Goal: Information Seeking & Learning: Learn about a topic

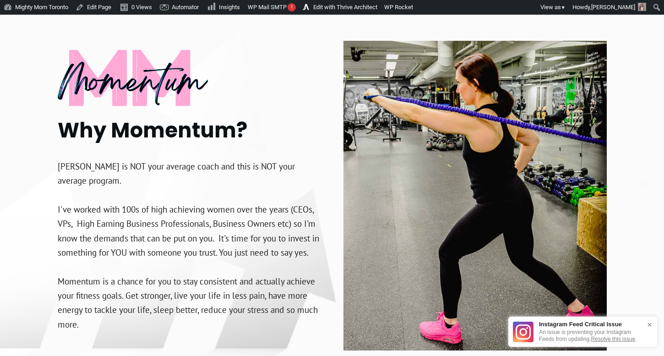
scroll to position [2019, 0]
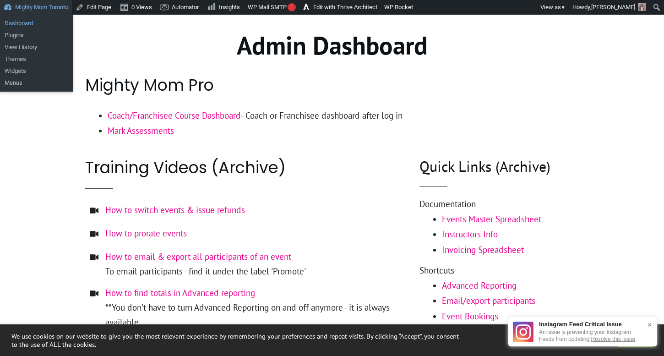
click at [28, 23] on link "Dashboard" at bounding box center [36, 23] width 73 height 12
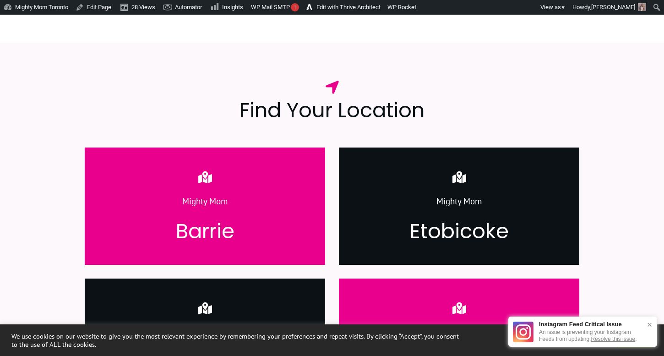
scroll to position [1153, 0]
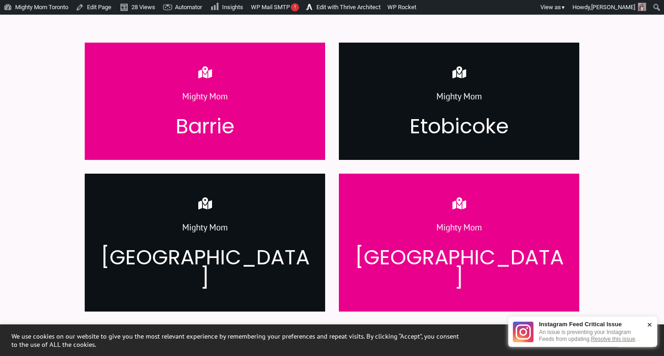
click at [650, 321] on div "×" at bounding box center [649, 324] width 14 height 18
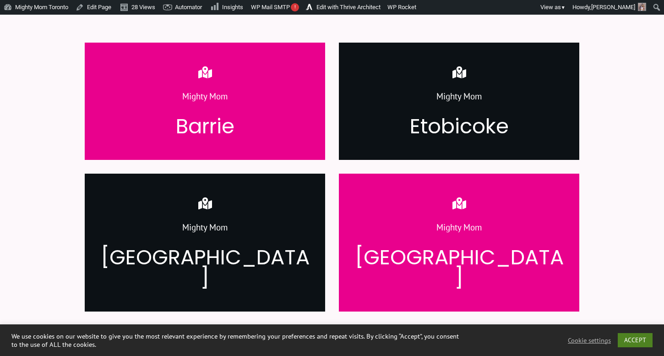
click at [636, 335] on link "ACCEPT" at bounding box center [634, 340] width 35 height 14
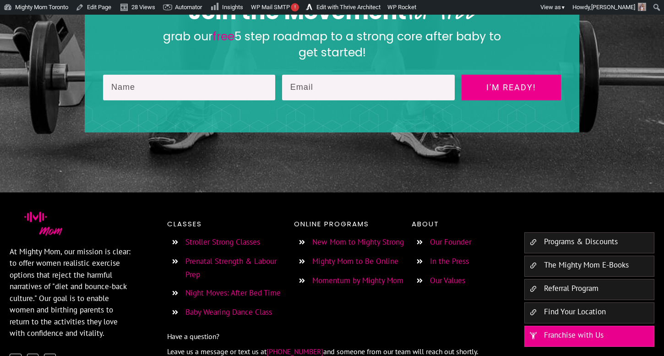
scroll to position [1909, 0]
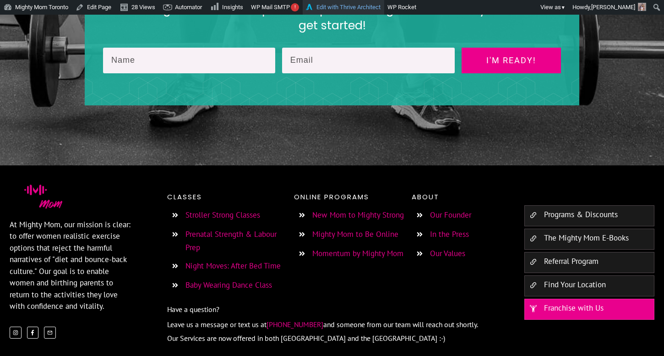
click at [346, 9] on link "Edit with Thrive Architect" at bounding box center [342, 7] width 81 height 15
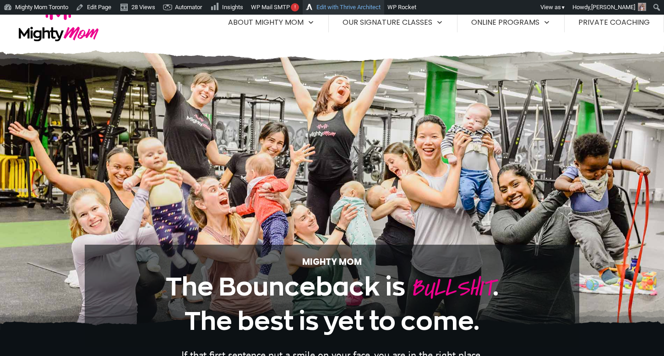
scroll to position [0, 0]
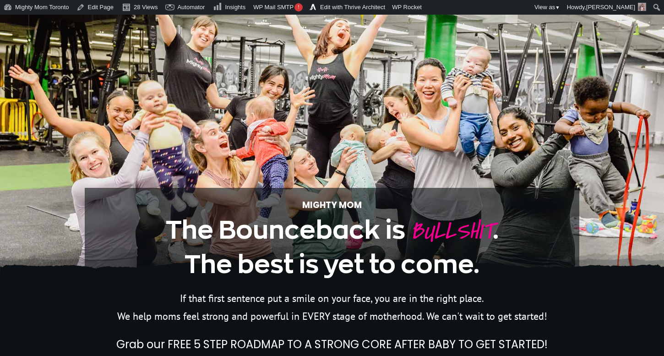
scroll to position [91, 0]
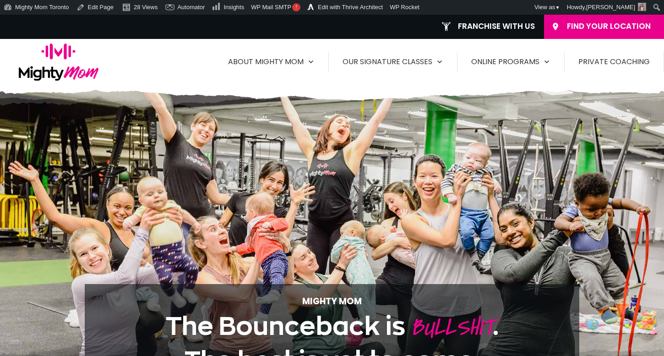
scroll to position [91, 0]
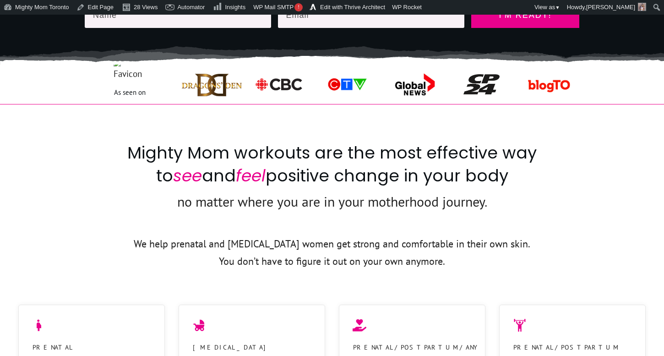
scroll to position [461, 0]
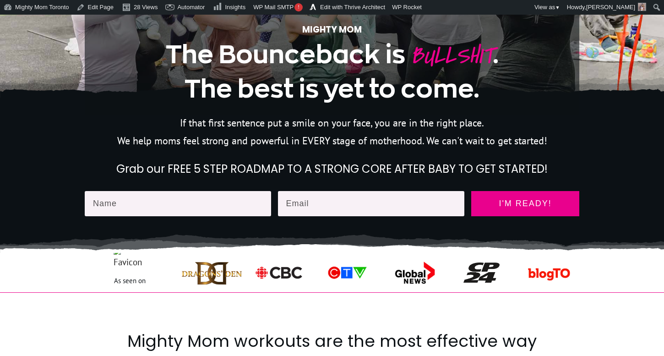
scroll to position [261, 0]
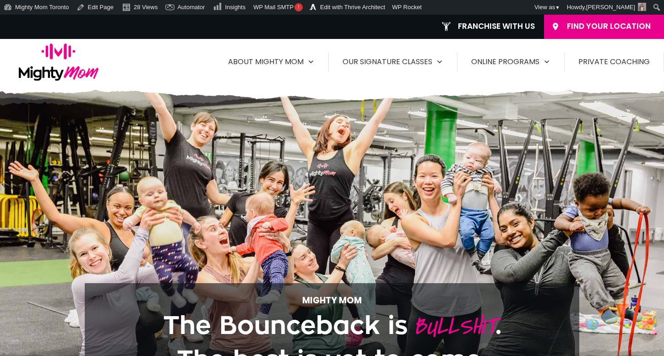
click at [597, 61] on span "Private Coaching" at bounding box center [613, 61] width 71 height 15
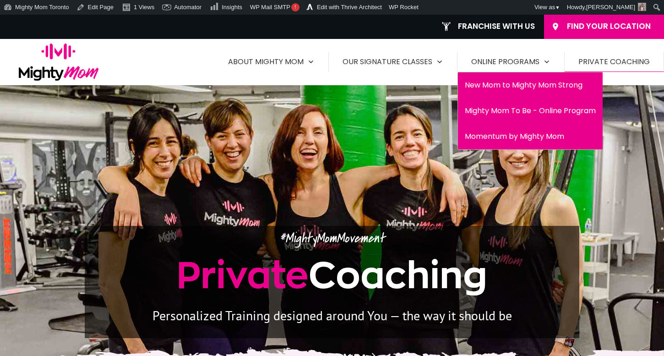
click at [518, 86] on span "New Mom to Mighty Mom Strong" at bounding box center [529, 85] width 131 height 15
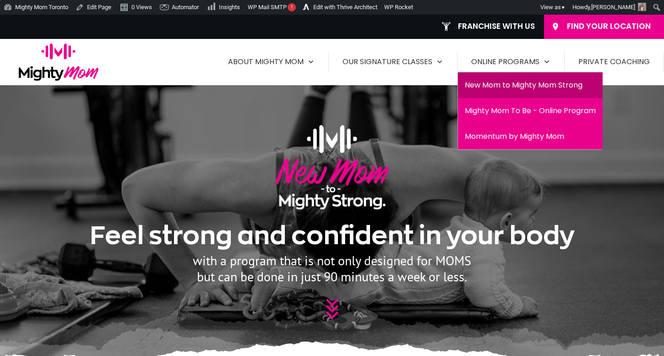
click at [500, 111] on span "Mighty Mom To Be - Online Program" at bounding box center [529, 110] width 131 height 15
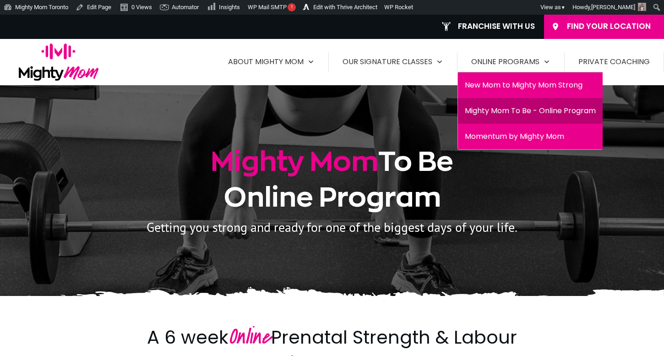
click at [506, 85] on span "New Mom to Mighty Mom Strong" at bounding box center [529, 85] width 131 height 15
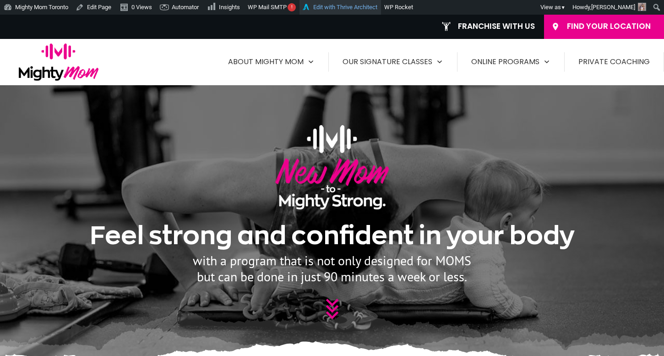
click at [361, 7] on link "Edit with Thrive Architect" at bounding box center [339, 7] width 81 height 15
click at [60, 63] on img at bounding box center [59, 61] width 80 height 37
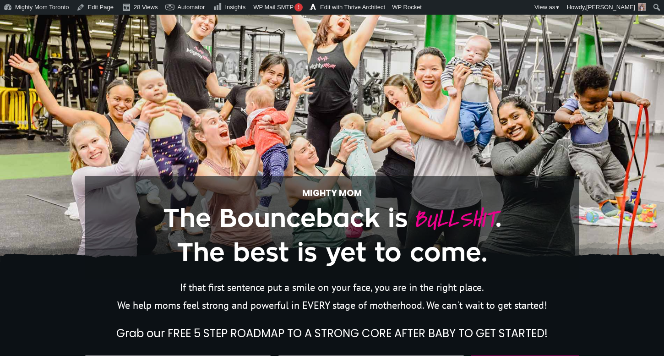
scroll to position [135, 0]
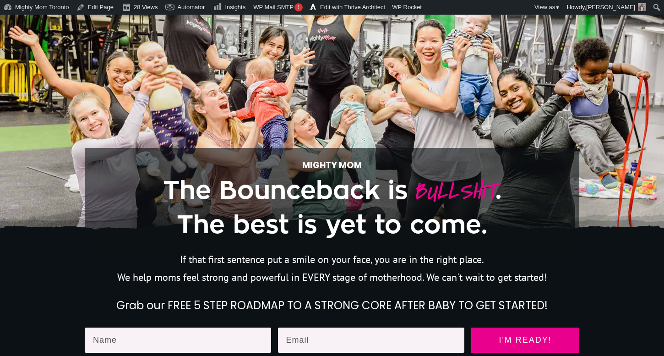
click at [285, 229] on span "The best is yet to come." at bounding box center [332, 224] width 310 height 25
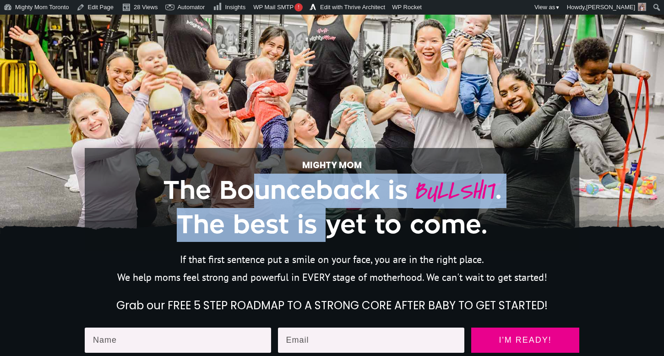
drag, startPoint x: 254, startPoint y: 195, endPoint x: 328, endPoint y: 220, distance: 77.4
click at [328, 220] on h1 "The Bounceback is BULLSHIT . The best is yet to come." at bounding box center [332, 207] width 438 height 68
click at [328, 220] on span "The best is yet to come." at bounding box center [332, 224] width 310 height 25
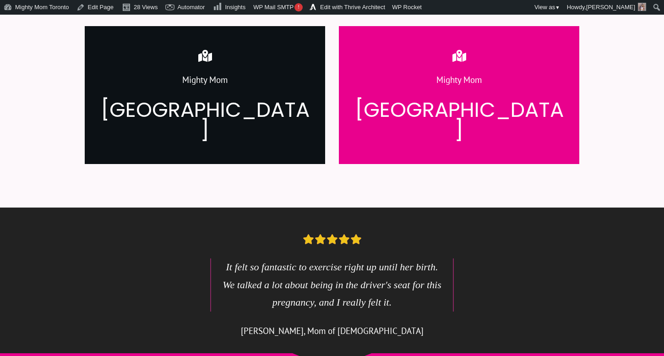
scroll to position [1319, 0]
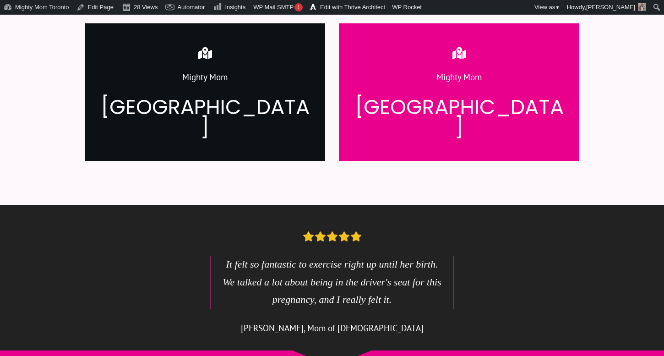
click at [407, 97] on h3 "[GEOGRAPHIC_DATA]" at bounding box center [459, 117] width 212 height 41
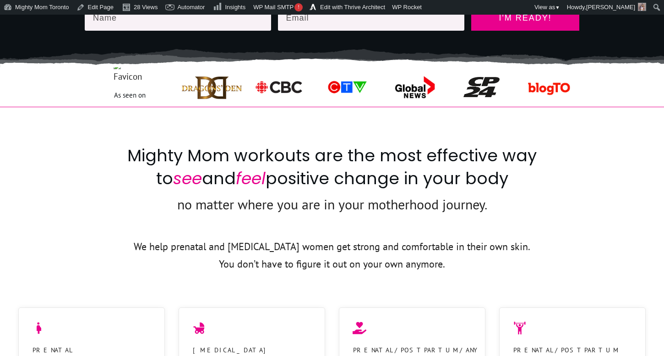
scroll to position [0, 0]
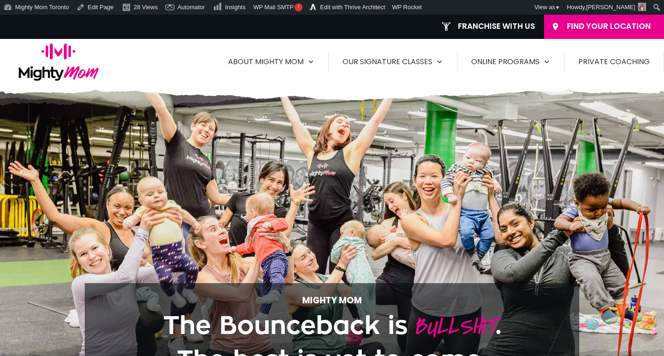
click at [563, 25] on span "Find Your Location" at bounding box center [608, 27] width 97 height 10
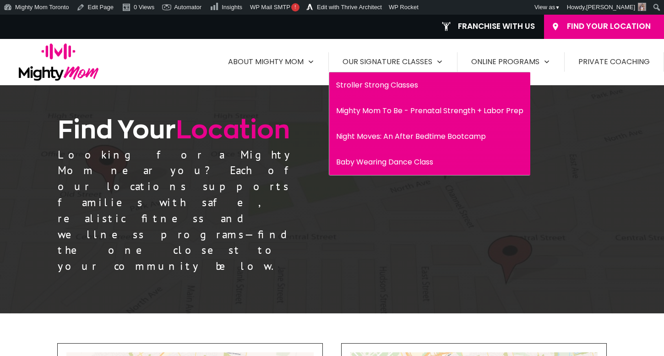
click at [389, 88] on span "Stroller Strong Classes" at bounding box center [429, 85] width 187 height 15
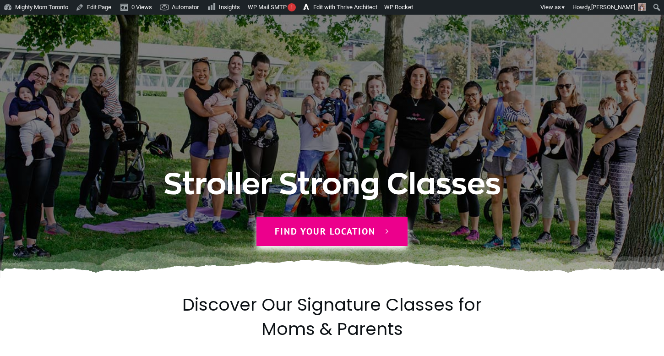
scroll to position [62, 0]
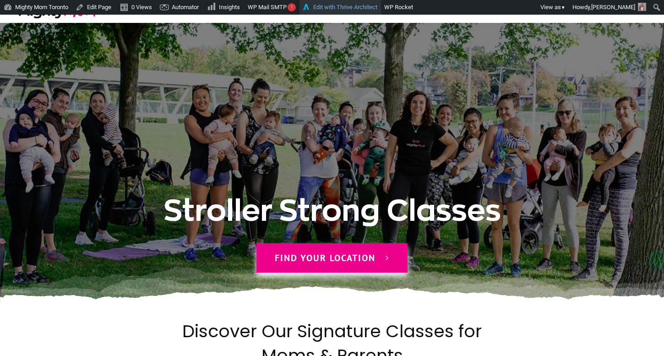
click at [361, 7] on link "Edit with Thrive Architect" at bounding box center [339, 7] width 81 height 15
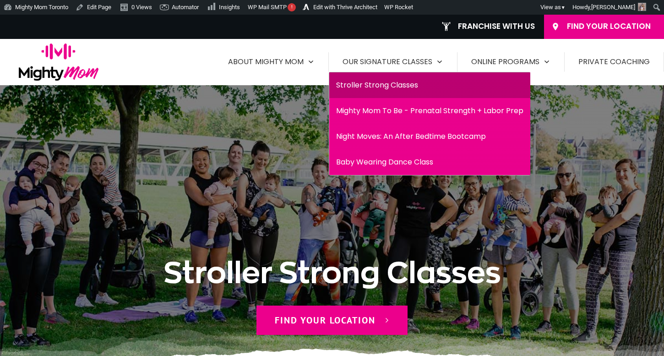
click at [402, 110] on span "Mighty Mom To Be - Prenatal Strength + Labor Prep" at bounding box center [429, 110] width 187 height 15
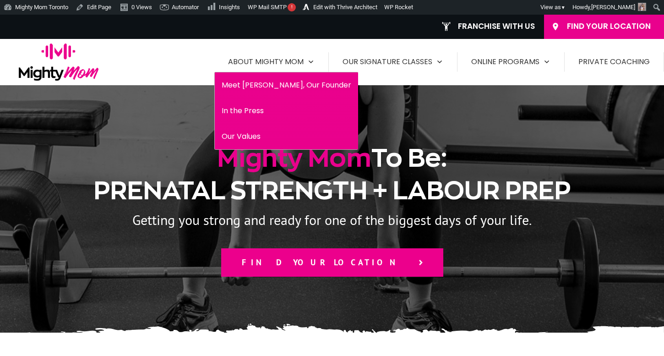
click at [283, 81] on span "Meet [PERSON_NAME], Our Founder" at bounding box center [286, 85] width 130 height 15
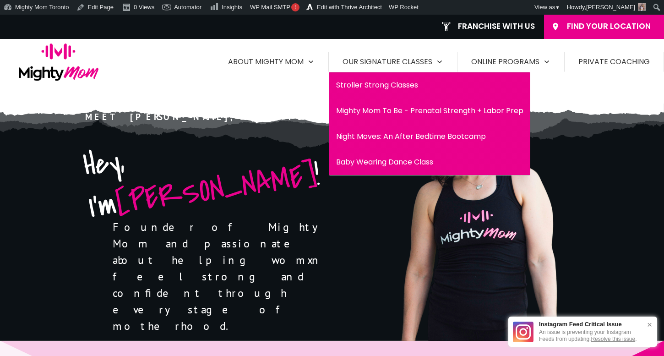
click at [387, 138] on span "Night Moves: An After Bedtime Bootcamp" at bounding box center [429, 136] width 187 height 15
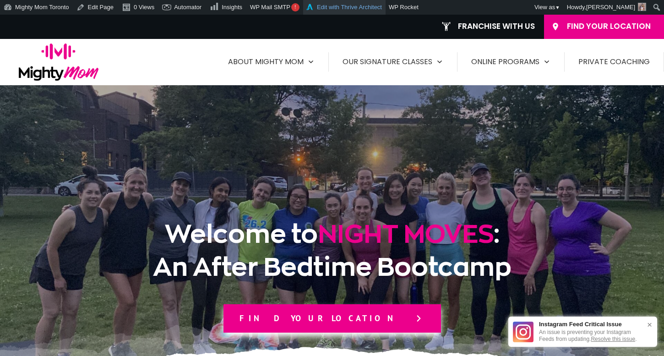
click at [330, 8] on link "Edit with Thrive Architect" at bounding box center [344, 7] width 82 height 15
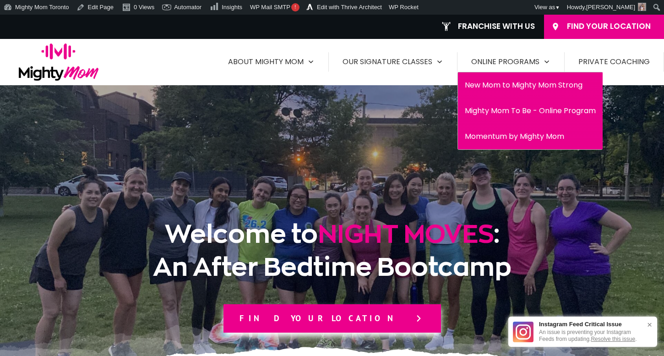
click at [487, 111] on span "Mighty Mom To Be - Online Program" at bounding box center [529, 110] width 131 height 15
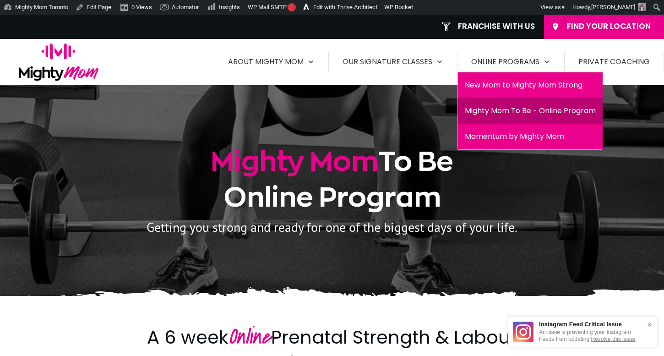
click at [509, 86] on span "New Mom to Mighty Mom Strong" at bounding box center [529, 85] width 131 height 15
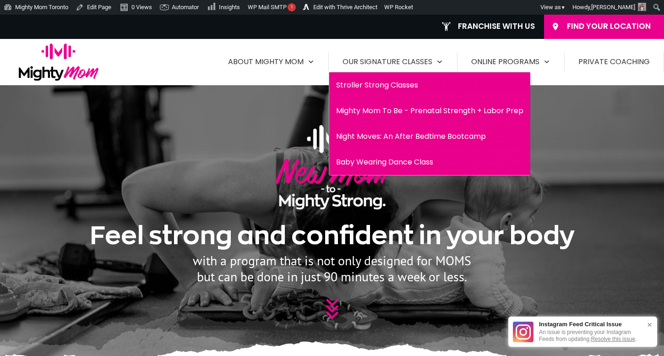
click at [389, 106] on span "Mighty Mom To Be - Prenatal Strength + Labor Prep" at bounding box center [429, 110] width 187 height 15
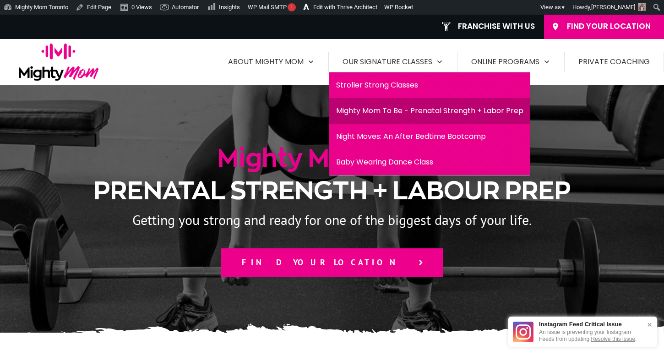
click at [377, 138] on span "Night Moves: An After Bedtime Bootcamp" at bounding box center [429, 136] width 187 height 15
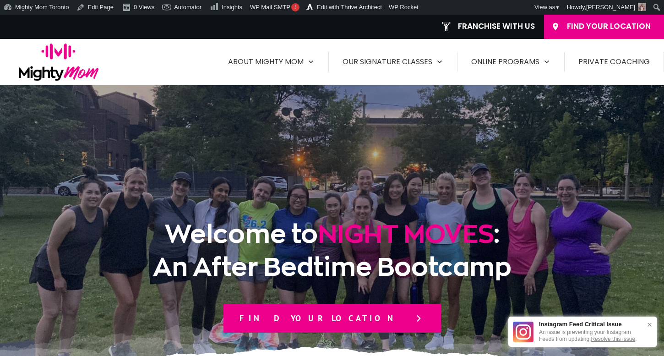
click at [334, 311] on link "Find Your Location" at bounding box center [331, 318] width 217 height 28
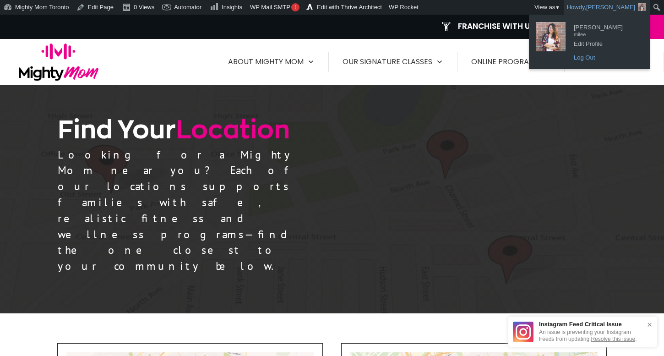
click at [581, 59] on link "Log Out" at bounding box center [605, 58] width 73 height 12
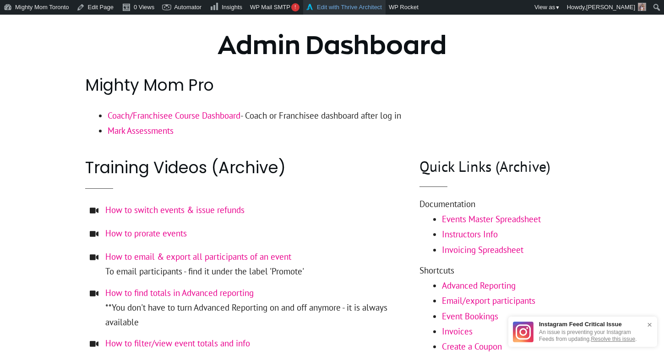
click at [378, 9] on link "Edit with Thrive Architect" at bounding box center [344, 7] width 82 height 15
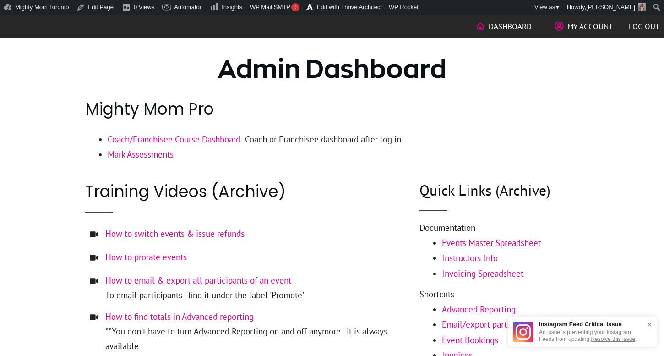
click at [505, 32] on span "Dashboard" at bounding box center [509, 27] width 43 height 16
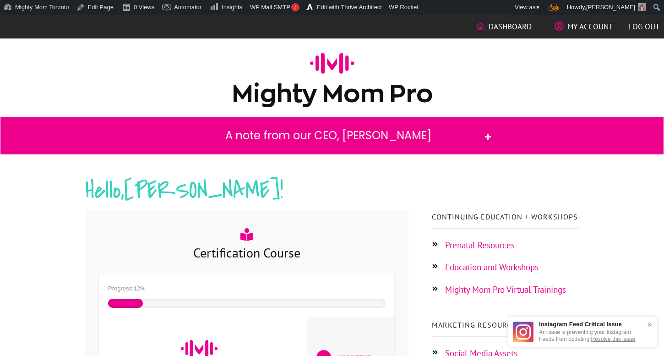
click at [578, 27] on span "My Account" at bounding box center [589, 27] width 45 height 16
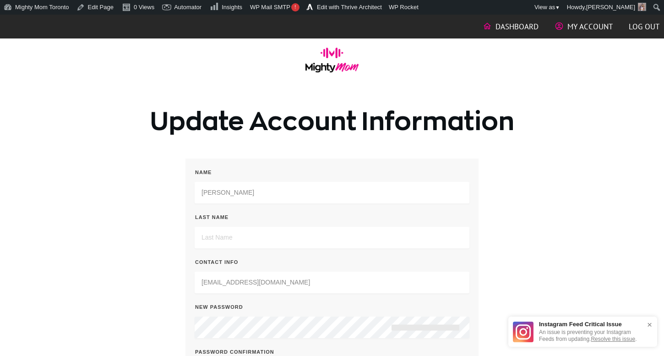
click at [507, 27] on span "Dashboard" at bounding box center [516, 27] width 43 height 16
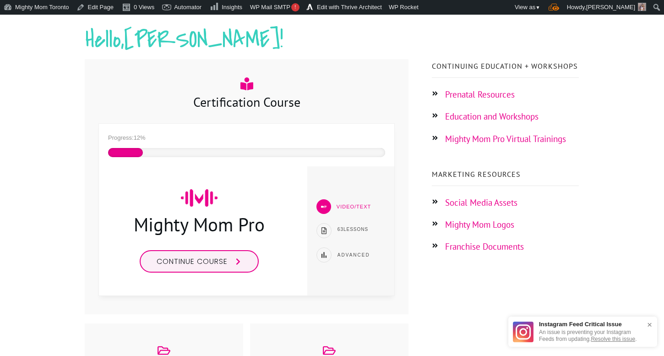
scroll to position [202, 0]
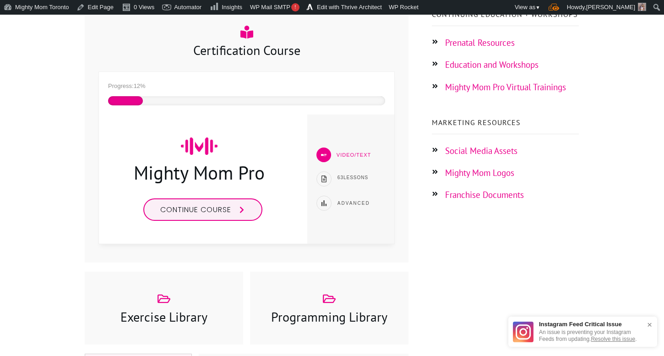
click at [177, 209] on span "Continue course" at bounding box center [195, 209] width 71 height 11
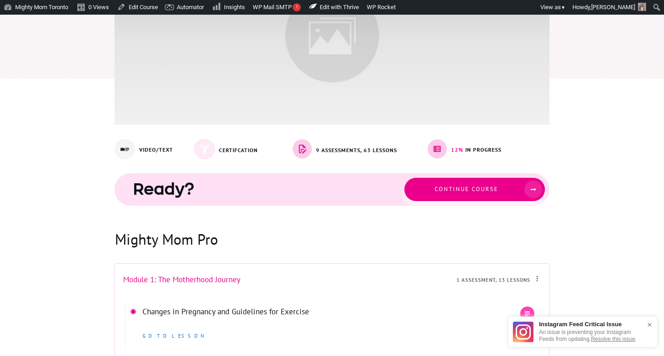
scroll to position [174, 0]
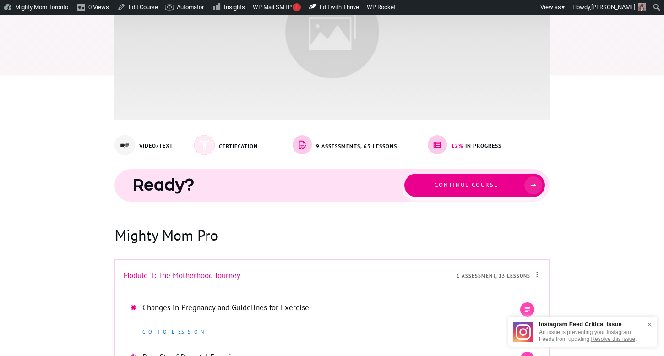
click at [431, 191] on link "Continue course" at bounding box center [474, 184] width 140 height 23
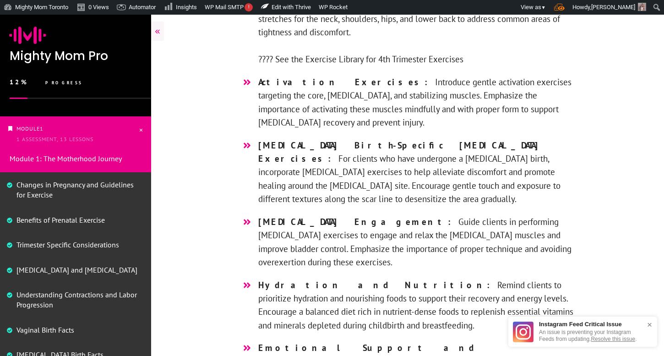
scroll to position [2821, 0]
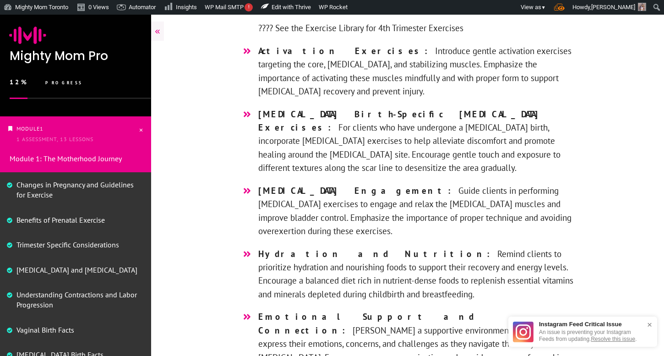
click at [650, 324] on div "×" at bounding box center [649, 324] width 14 height 18
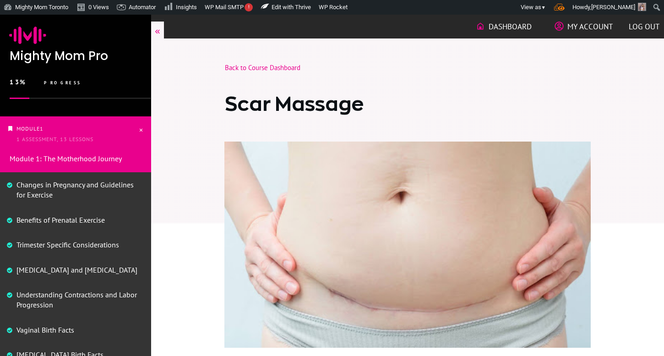
click at [99, 188] on link "Changes in Pregnancy and Guidelines for Exercise" at bounding box center [74, 189] width 117 height 19
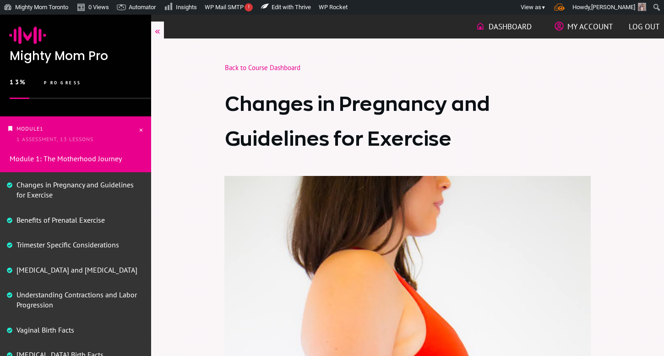
click at [329, 130] on h1 "Changes in Pregnancy and Guidelines for Exercise" at bounding box center [407, 120] width 365 height 69
click at [109, 183] on link "Changes in Pregnancy and Guidelines for Exercise" at bounding box center [74, 189] width 117 height 19
click at [99, 220] on link "Benefits of Prenatal Exercise" at bounding box center [60, 219] width 88 height 9
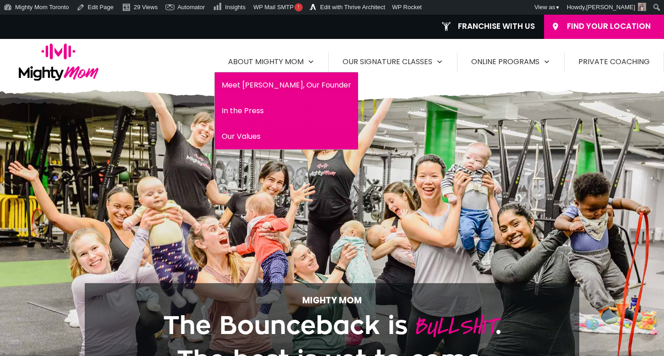
click at [284, 86] on span "Meet [PERSON_NAME], Our Founder" at bounding box center [286, 85] width 130 height 15
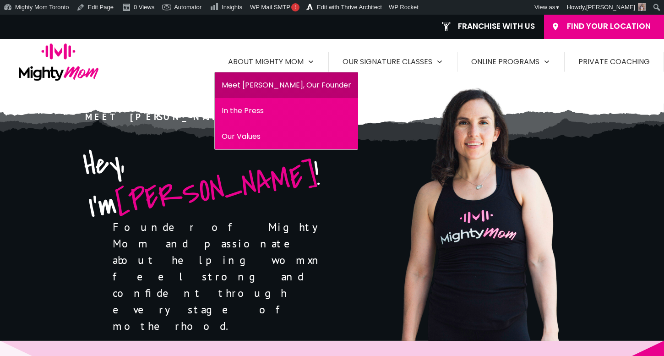
click at [276, 113] on span "In the Press" at bounding box center [286, 110] width 130 height 15
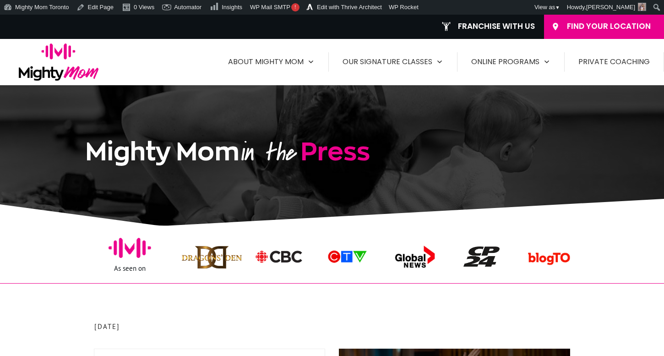
click at [79, 53] on img at bounding box center [59, 61] width 80 height 37
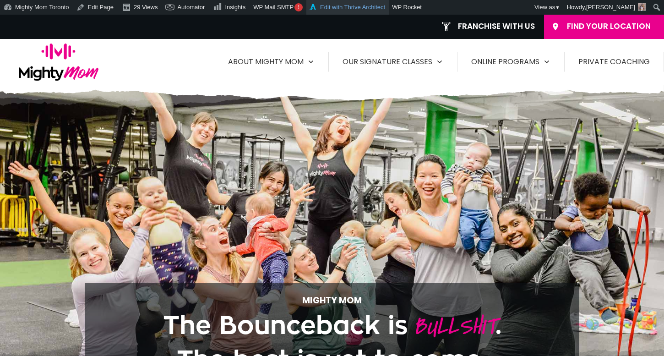
click at [369, 6] on link "Edit with Thrive Architect" at bounding box center [347, 7] width 82 height 15
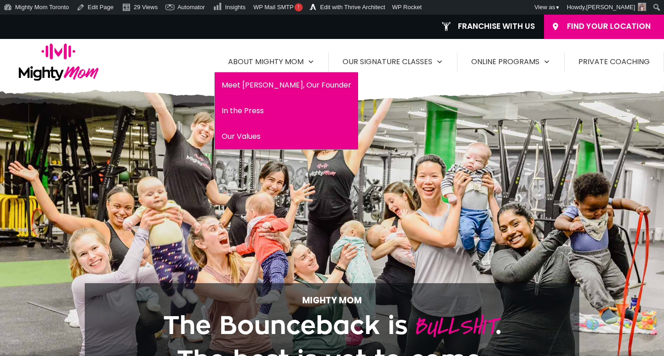
click at [244, 95] on li "Meet [PERSON_NAME], Our Founder" at bounding box center [286, 85] width 143 height 26
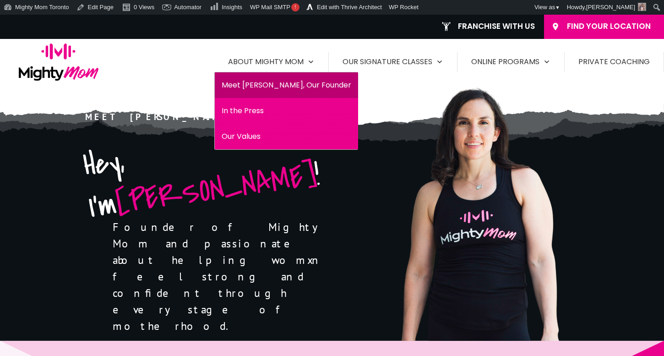
click at [270, 107] on span "In the Press" at bounding box center [286, 110] width 130 height 15
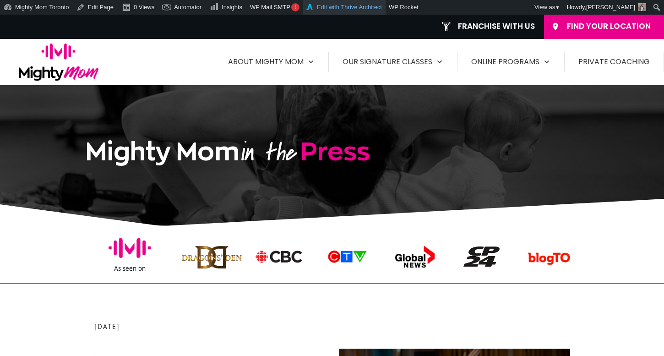
click at [340, 9] on link "Edit with Thrive Architect" at bounding box center [344, 7] width 82 height 15
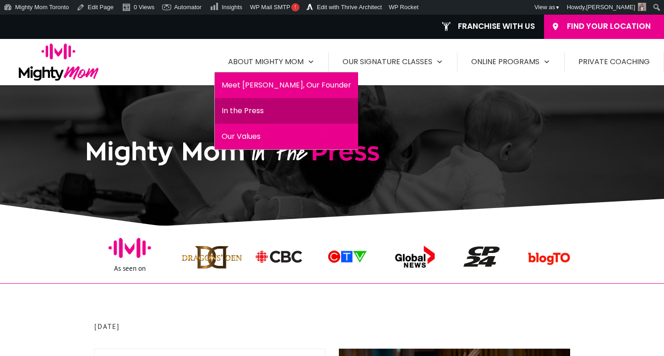
click at [278, 130] on span "Our Values" at bounding box center [286, 136] width 130 height 15
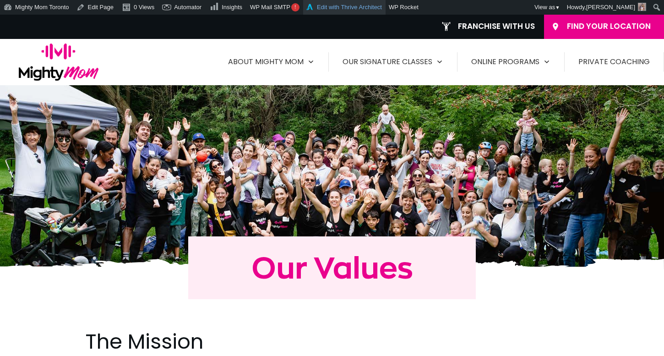
click at [351, 10] on link "Edit with Thrive Architect" at bounding box center [344, 7] width 82 height 15
click at [336, 5] on link "Edit with Thrive Architect" at bounding box center [344, 7] width 82 height 15
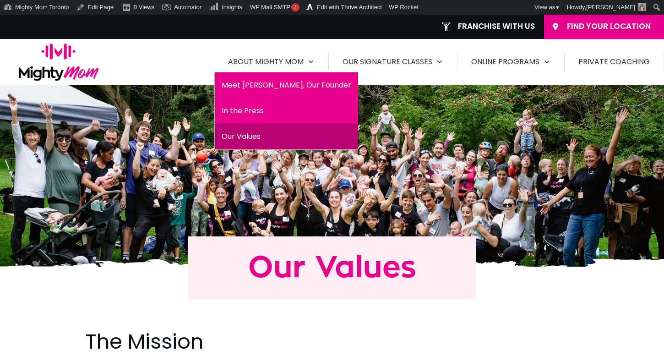
click at [253, 88] on span "Meet [PERSON_NAME], Our Founder" at bounding box center [286, 85] width 130 height 15
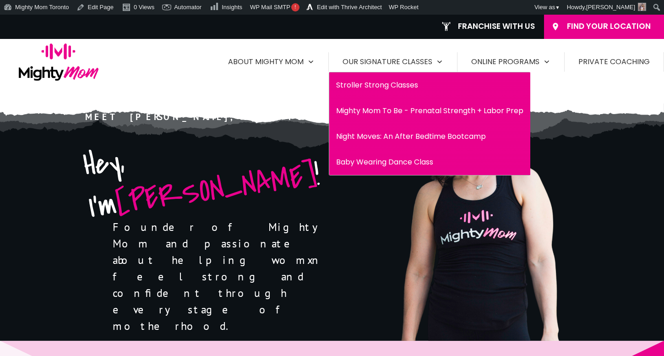
click at [406, 116] on span "Mighty Mom To Be - Prenatal Strength + Labor Prep" at bounding box center [429, 110] width 187 height 15
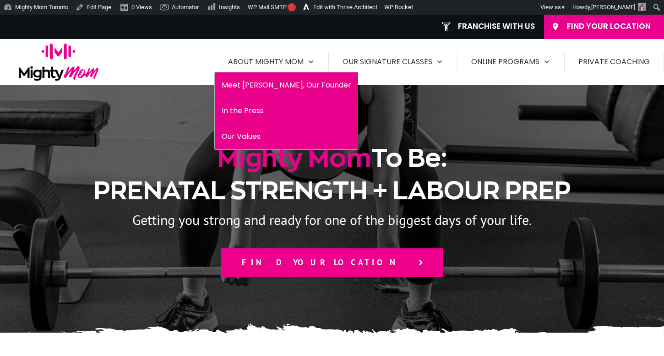
click at [259, 113] on span "In the Press" at bounding box center [286, 110] width 130 height 15
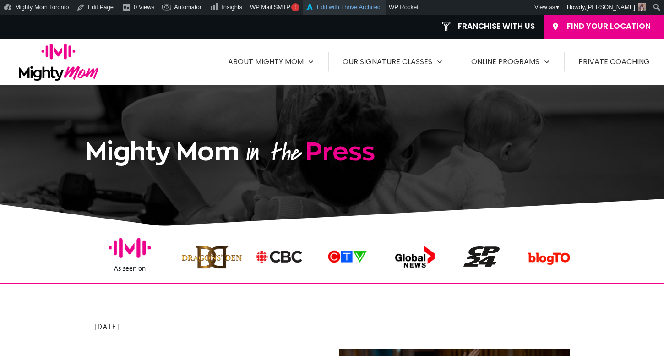
click at [355, 6] on link "Edit with Thrive Architect" at bounding box center [344, 7] width 82 height 15
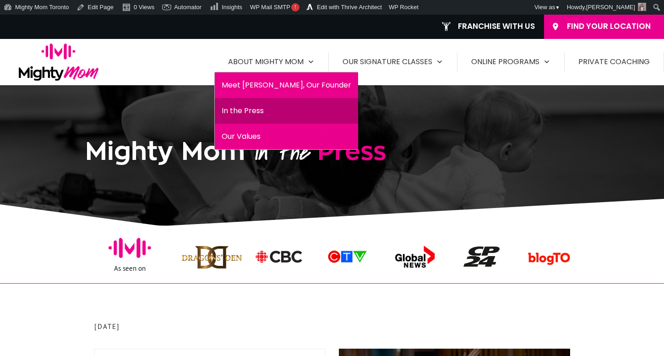
click at [275, 137] on span "Our Values" at bounding box center [286, 136] width 130 height 15
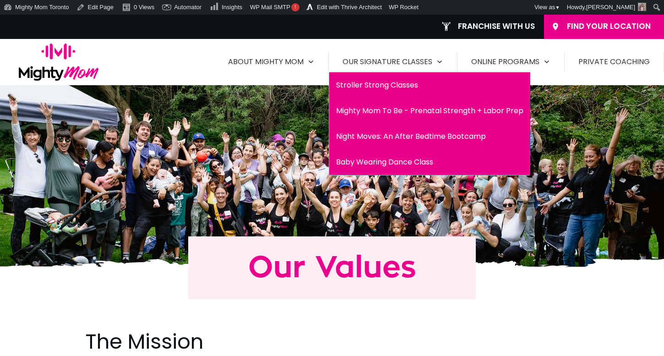
click at [376, 84] on span "Stroller Strong Classes" at bounding box center [429, 85] width 187 height 15
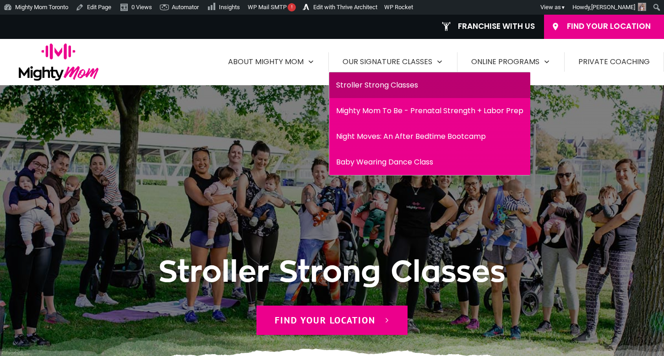
click at [408, 104] on span "Mighty Mom To Be - Prenatal Strength + Labor Prep" at bounding box center [429, 110] width 187 height 15
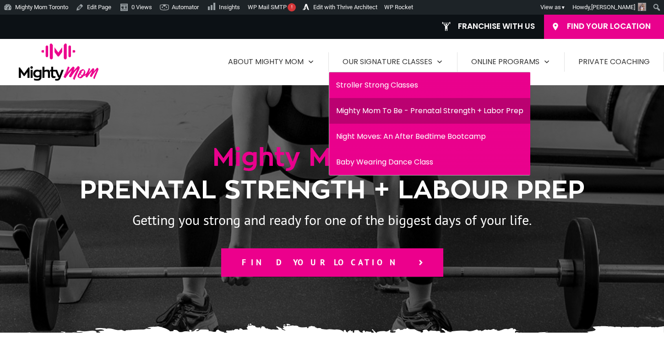
click at [418, 134] on span "Night Moves: An After Bedtime Bootcamp" at bounding box center [429, 136] width 187 height 15
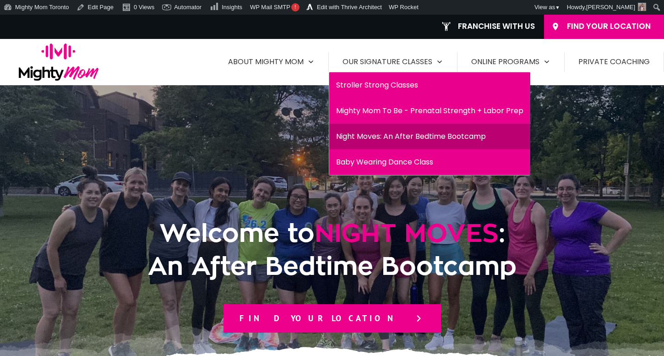
click at [417, 167] on span "Baby Wearing Dance Class" at bounding box center [429, 162] width 187 height 15
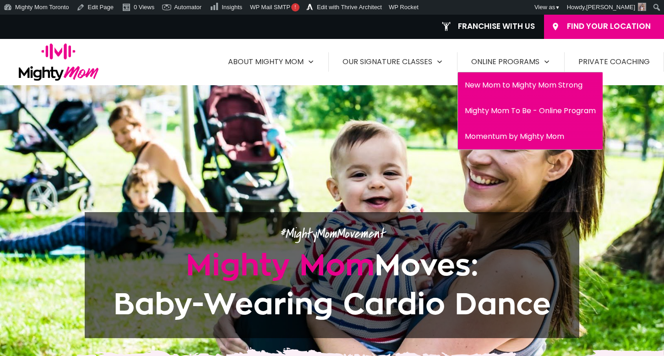
click at [489, 85] on span "New Mom to Mighty Mom Strong" at bounding box center [529, 85] width 131 height 15
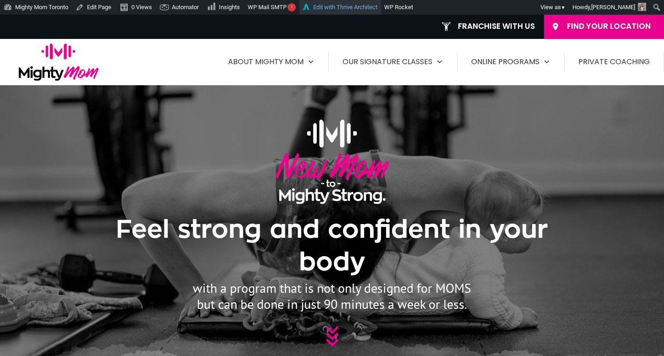
click at [362, 4] on link "Edit with Thrive Architect" at bounding box center [339, 7] width 81 height 15
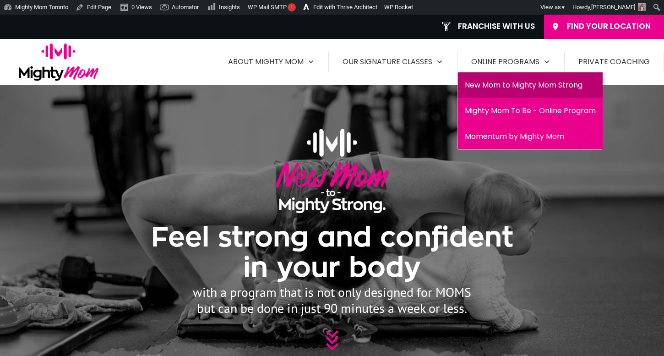
click at [488, 113] on span "Mighty Mom To Be - Online Program" at bounding box center [529, 110] width 131 height 15
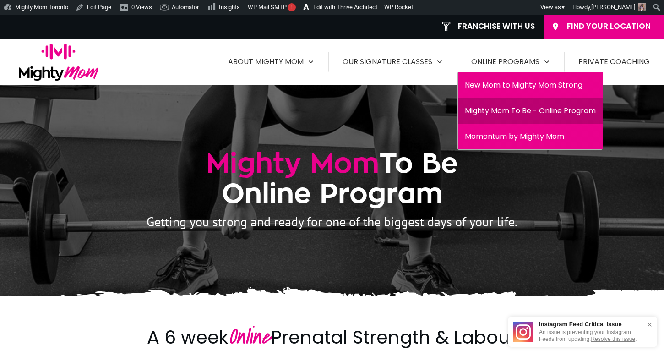
click at [509, 130] on span "Momentum by Mighty Mom" at bounding box center [529, 136] width 131 height 15
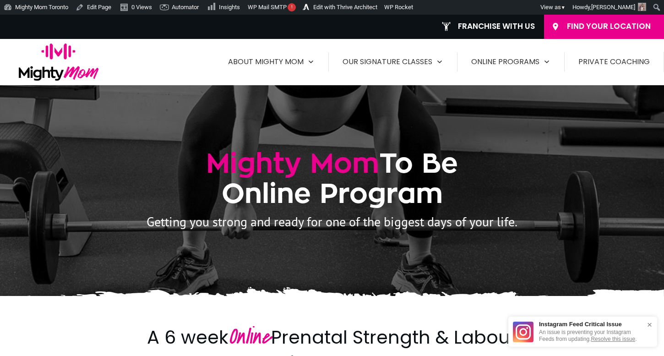
click at [597, 61] on span "Private Coaching" at bounding box center [613, 61] width 71 height 15
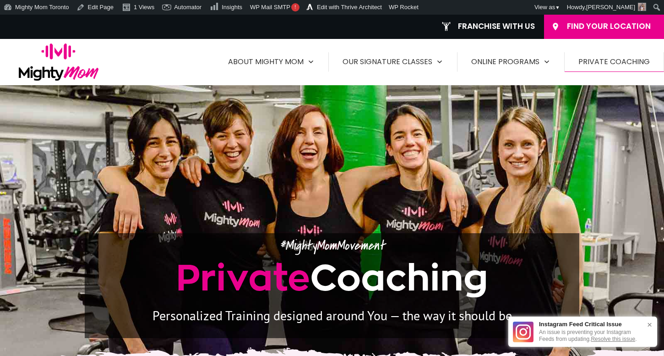
click at [583, 26] on span "Find Your Location" at bounding box center [612, 27] width 90 height 10
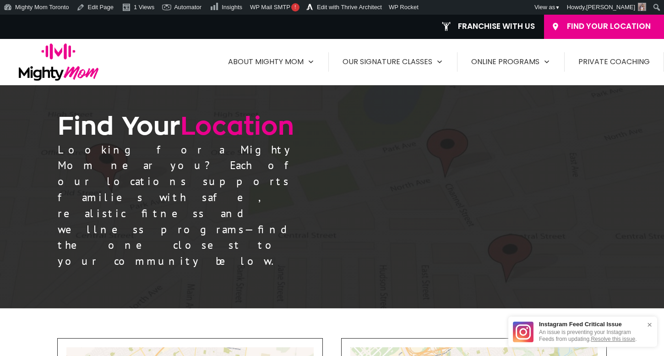
click at [61, 70] on img at bounding box center [59, 61] width 80 height 37
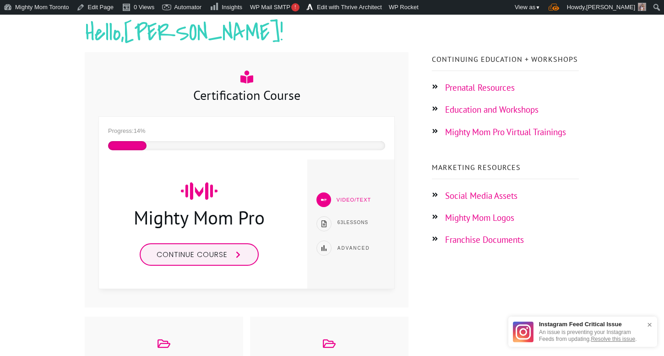
scroll to position [177, 0]
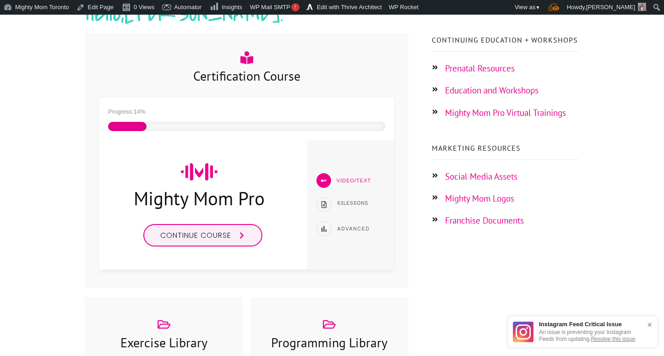
click at [225, 232] on span "Continue course" at bounding box center [195, 235] width 71 height 11
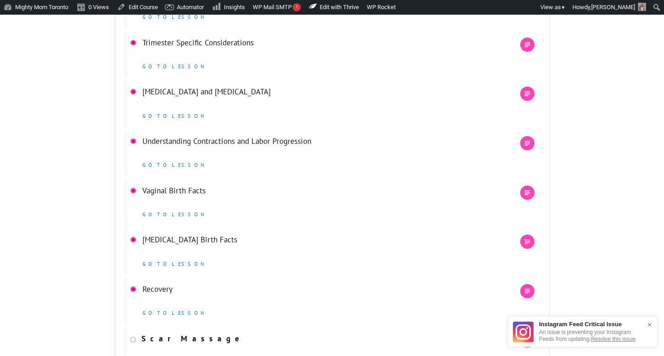
scroll to position [549, 0]
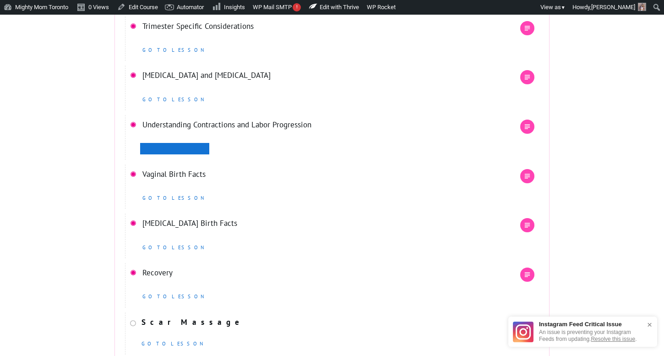
click at [164, 149] on span "go to lesson" at bounding box center [174, 148] width 65 height 6
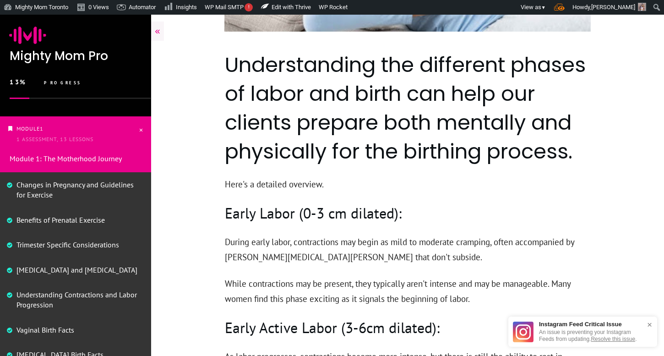
scroll to position [324, 0]
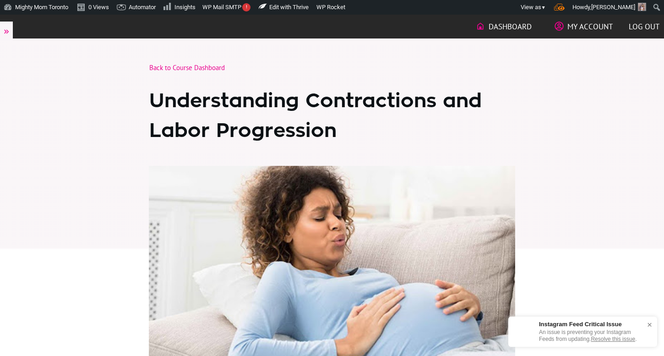
scroll to position [324, 0]
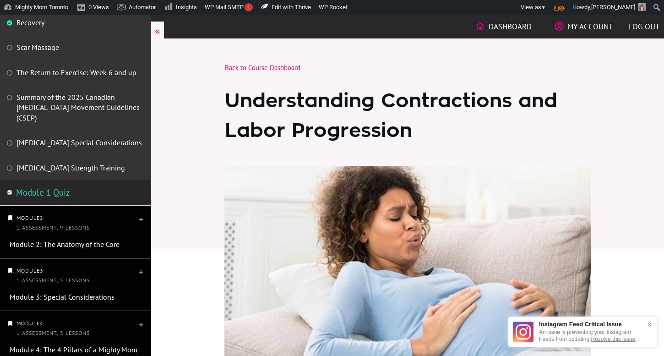
scroll to position [470, 0]
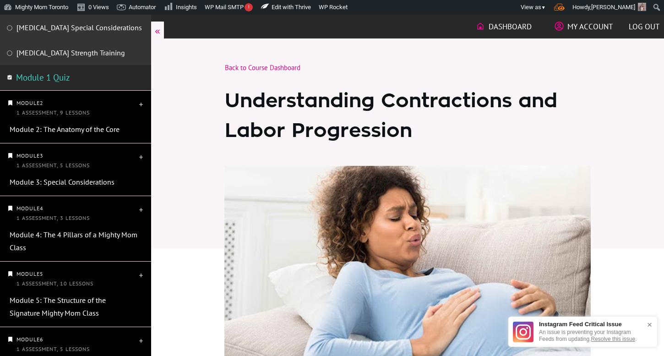
click at [57, 55] on link "[MEDICAL_DATA] Strength Training" at bounding box center [70, 52] width 108 height 9
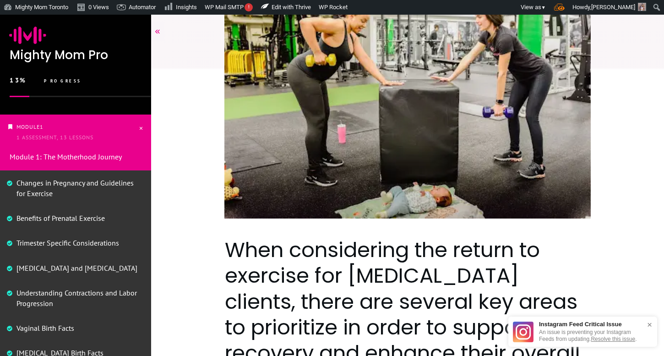
scroll to position [138, 0]
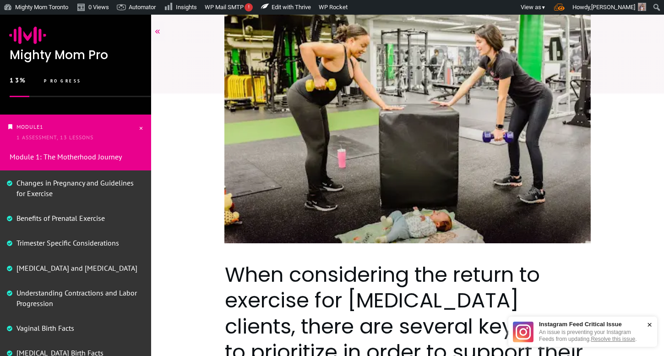
click at [648, 323] on div "×" at bounding box center [649, 324] width 14 height 18
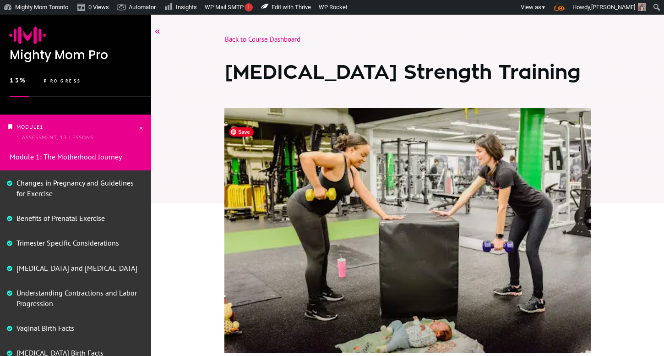
scroll to position [0, 0]
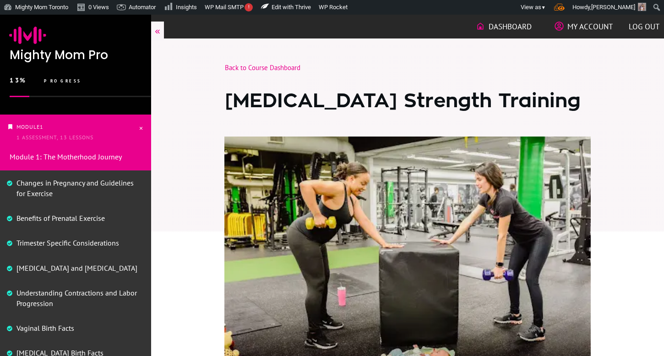
click at [571, 29] on span "My Account" at bounding box center [589, 27] width 45 height 16
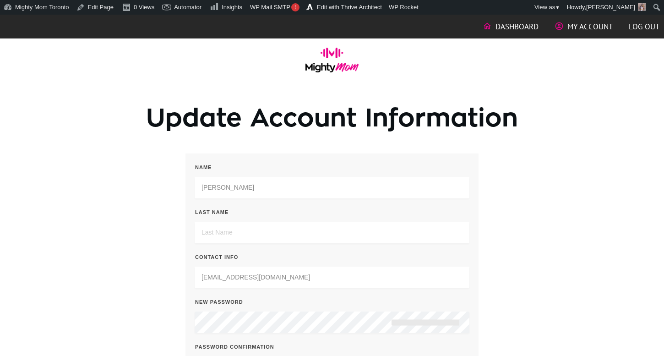
click at [525, 25] on span "Dashboard" at bounding box center [516, 27] width 43 height 16
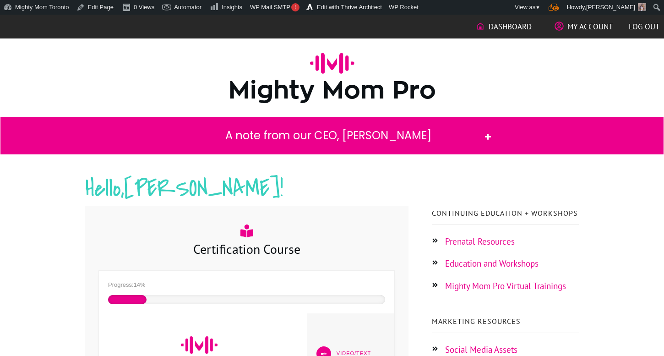
click at [479, 131] on h2 "A note from our CEO, [PERSON_NAME]" at bounding box center [327, 135] width 303 height 18
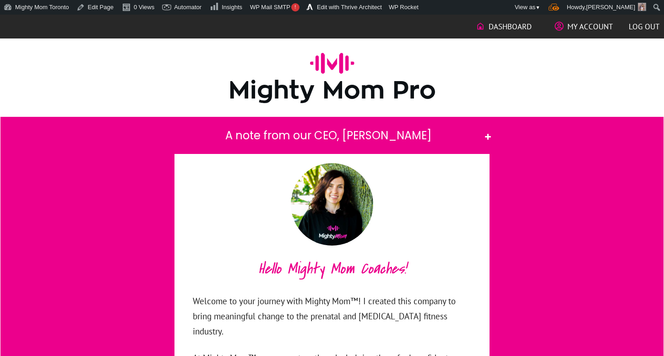
click at [479, 131] on h2 "A note from our CEO, [PERSON_NAME]" at bounding box center [327, 135] width 303 height 18
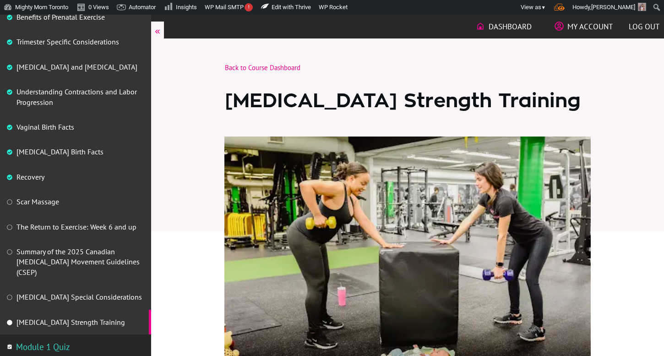
scroll to position [205, 0]
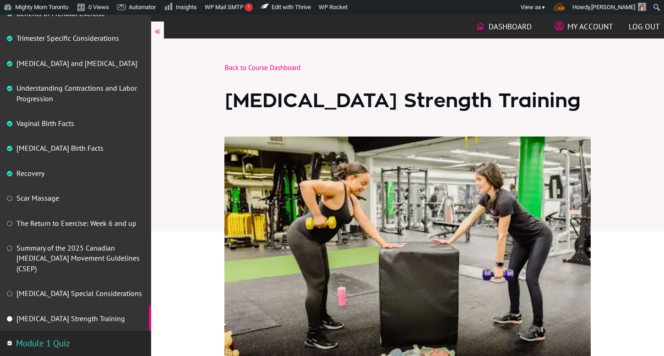
click at [92, 258] on link "Summary of the 2025 Canadian [MEDICAL_DATA] Movement Guidelines (CSEP)" at bounding box center [77, 258] width 123 height 30
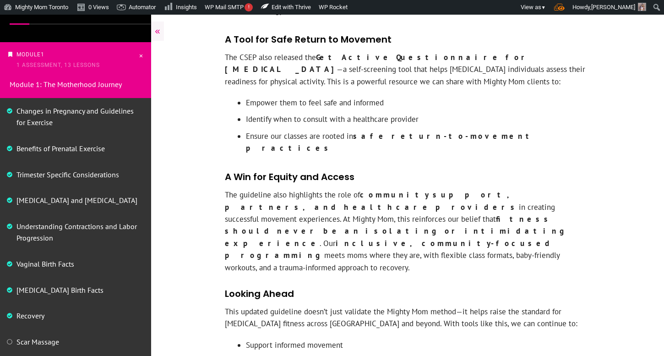
scroll to position [223, 0]
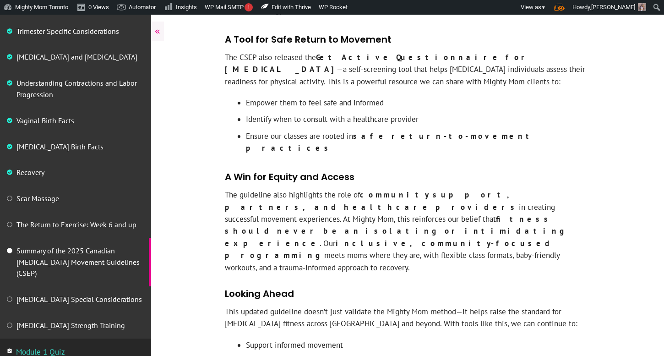
click at [41, 210] on div "Scar Massage" at bounding box center [75, 198] width 151 height 26
click at [41, 203] on link "Scar Massage" at bounding box center [37, 198] width 43 height 9
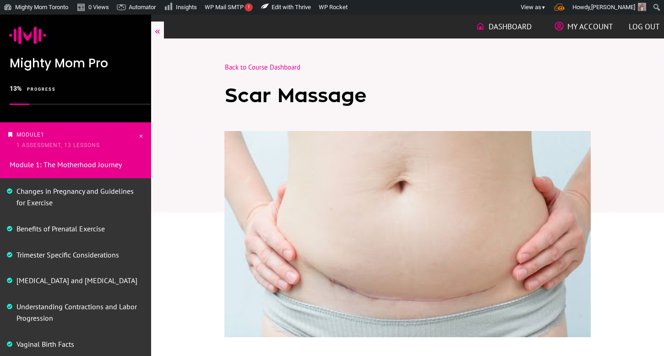
click at [43, 260] on p "Trimester Specific Considerations" at bounding box center [79, 254] width 127 height 11
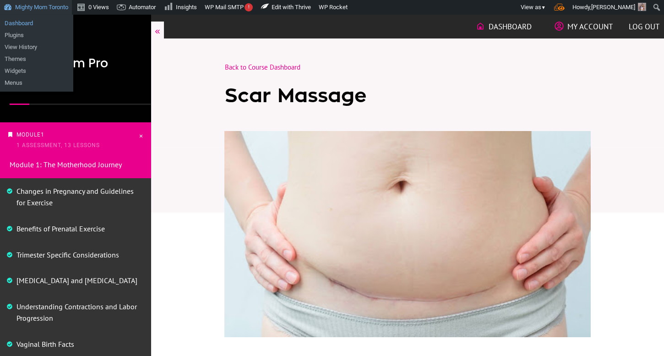
click at [36, 26] on link "Dashboard" at bounding box center [36, 23] width 73 height 12
